Goal: Task Accomplishment & Management: Manage account settings

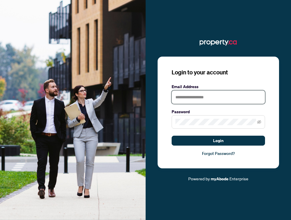
click at [203, 98] on input "text" at bounding box center [218, 96] width 93 height 13
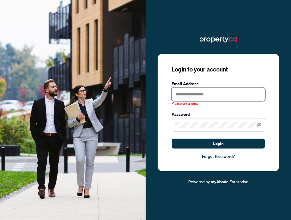
type input "**********"
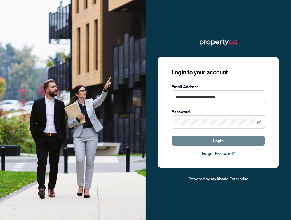
click at [219, 141] on span "Login" at bounding box center [218, 140] width 11 height 9
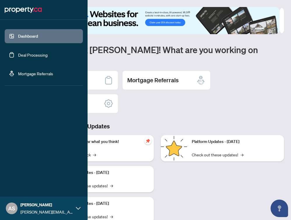
click at [18, 35] on link "Dashboard" at bounding box center [28, 36] width 20 height 5
click at [20, 55] on link "Deal Processing" at bounding box center [32, 54] width 29 height 5
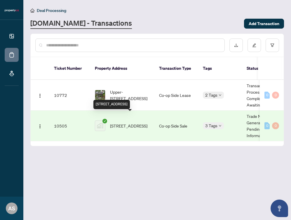
click at [127, 123] on span "[STREET_ADDRESS]" at bounding box center [128, 126] width 37 height 6
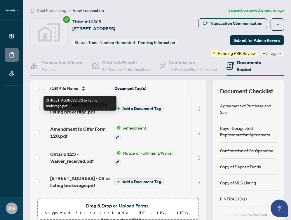
click at [87, 115] on span "[STREET_ADDRESS] CS to listing brokerage.pdf" at bounding box center [80, 108] width 60 height 14
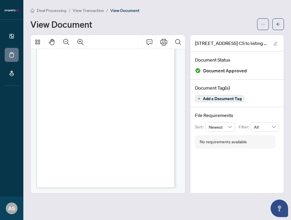
scroll to position [43, 0]
